Goal: Task Accomplishment & Management: Manage account settings

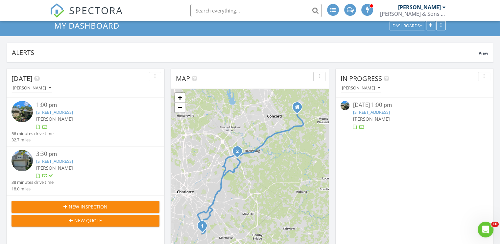
scroll to position [33, 0]
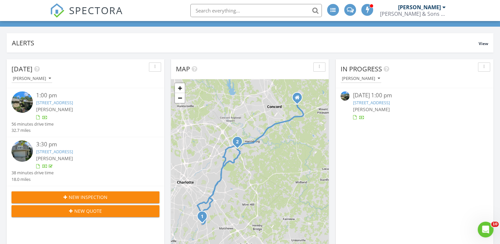
click at [73, 101] on link "6403 Brookbury Ct, Charlotte, NC 28226" at bounding box center [54, 103] width 37 height 6
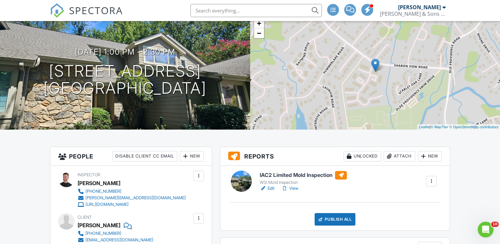
scroll to position [164, 0]
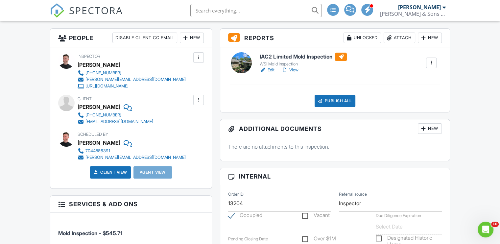
click at [271, 71] on link "Edit" at bounding box center [267, 70] width 15 height 7
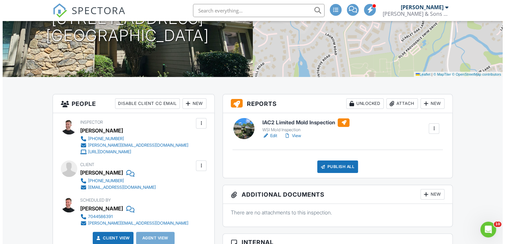
scroll to position [131, 0]
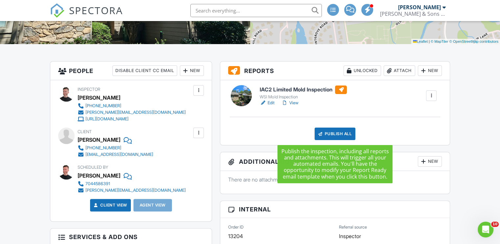
click at [339, 132] on div "Publish All" at bounding box center [334, 133] width 41 height 12
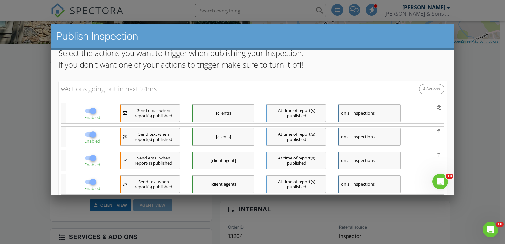
scroll to position [95, 0]
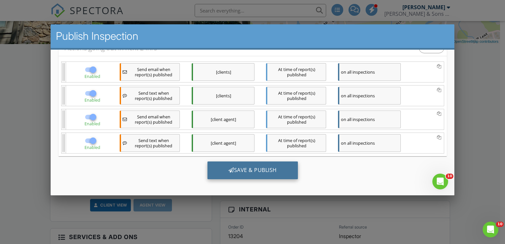
click at [241, 171] on div "Save & Publish" at bounding box center [252, 170] width 90 height 18
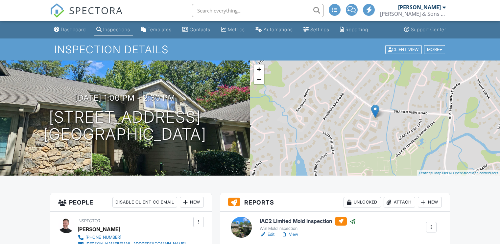
click at [295, 231] on link "View" at bounding box center [289, 234] width 17 height 7
